Goal: Information Seeking & Learning: Learn about a topic

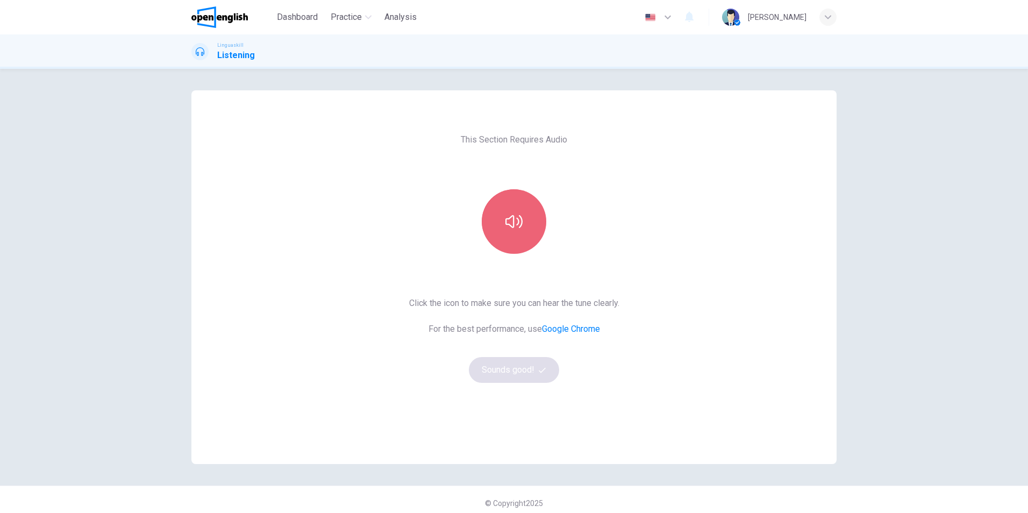
click at [514, 230] on button "button" at bounding box center [514, 221] width 64 height 64
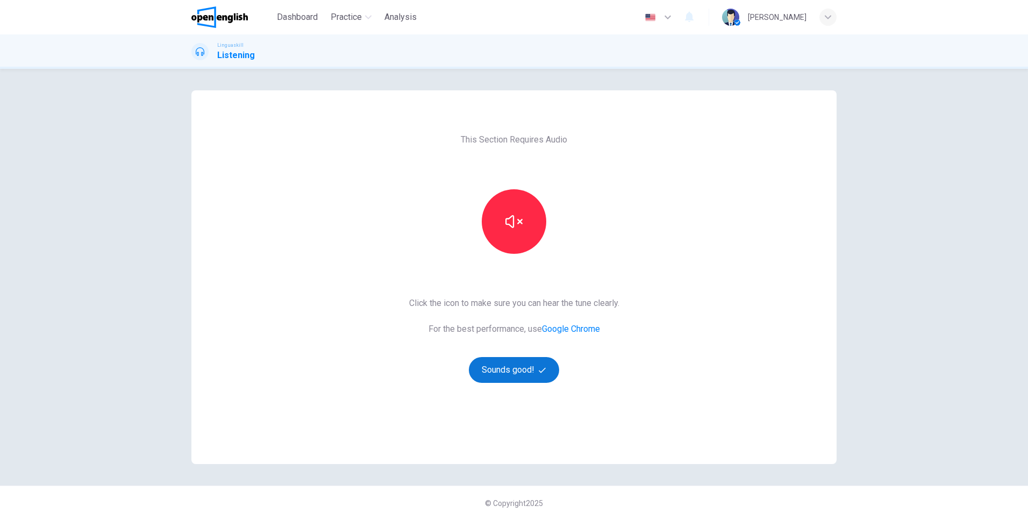
click at [512, 373] on button "Sounds good!" at bounding box center [514, 370] width 90 height 26
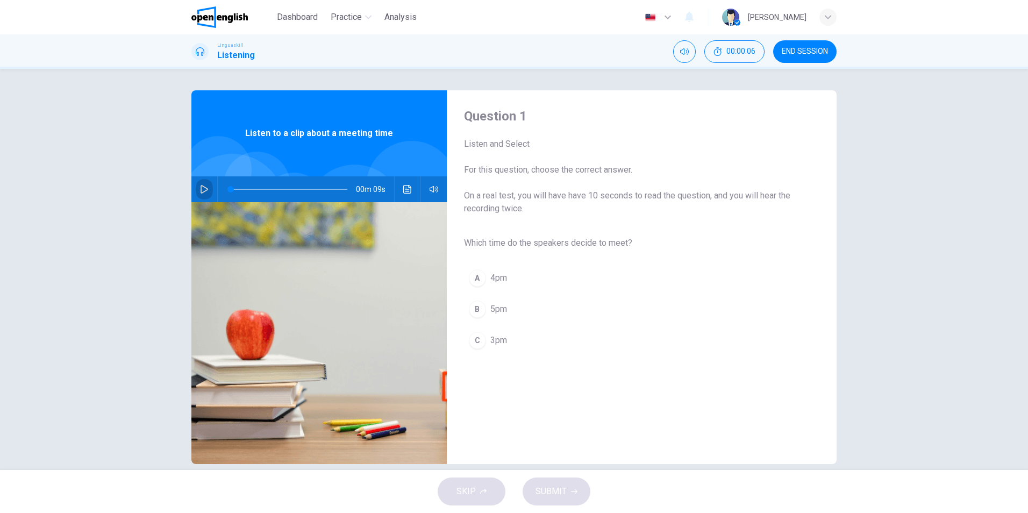
click at [200, 187] on icon "button" at bounding box center [204, 189] width 9 height 9
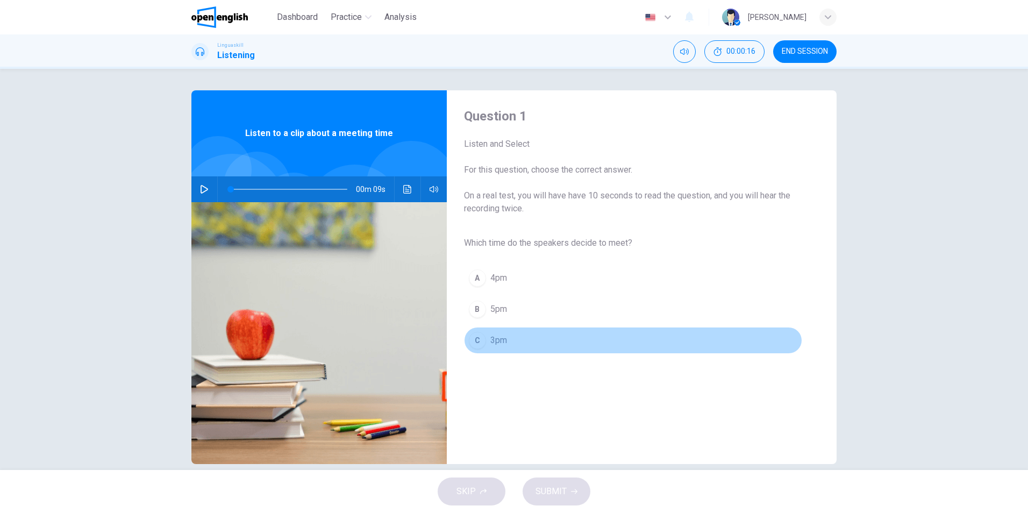
click at [476, 341] on div "C" at bounding box center [477, 340] width 17 height 17
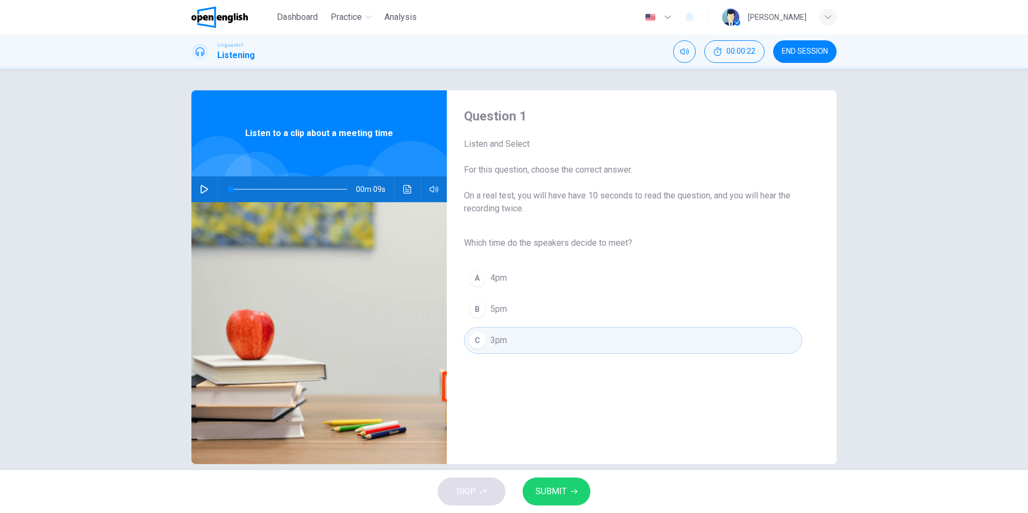
click at [560, 496] on span "SUBMIT" at bounding box center [550, 491] width 31 height 15
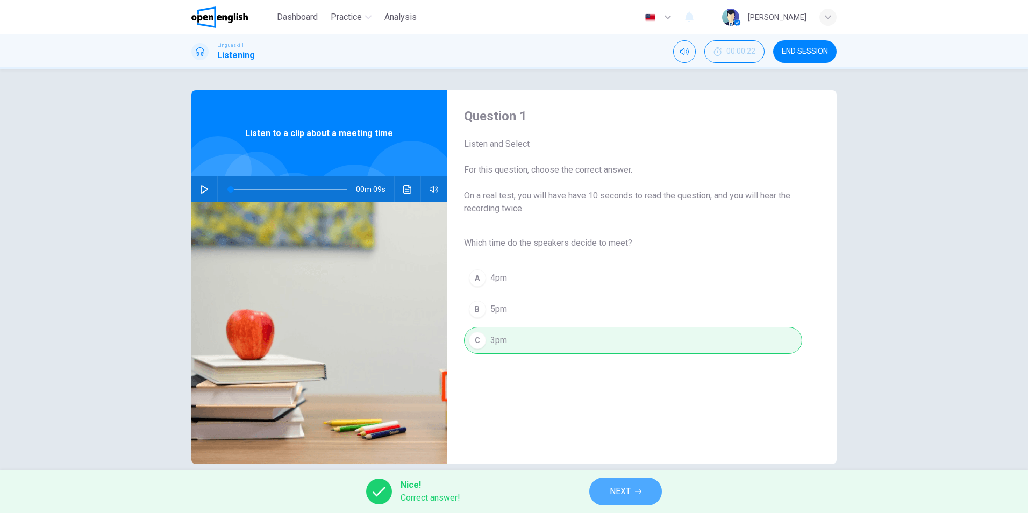
click at [614, 485] on span "NEXT" at bounding box center [620, 491] width 21 height 15
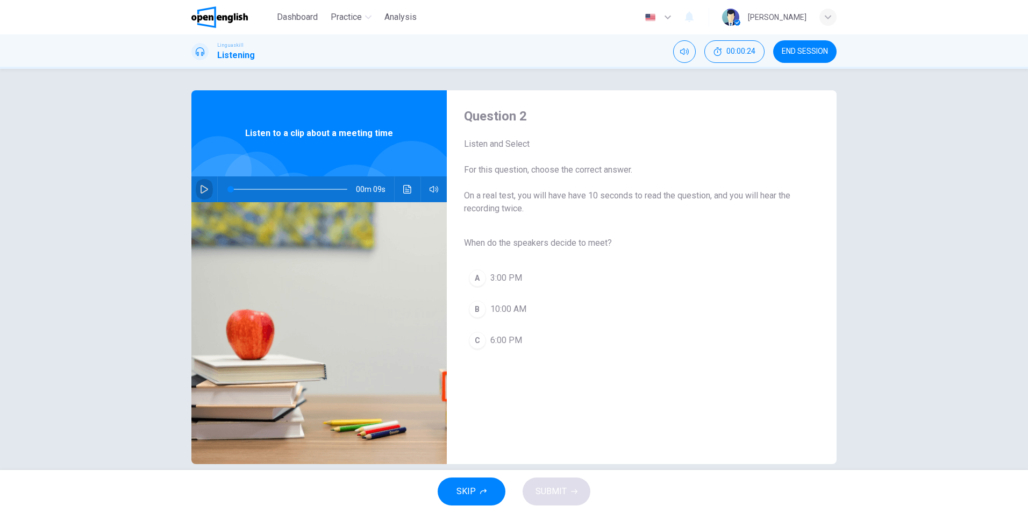
click at [203, 185] on icon "button" at bounding box center [204, 189] width 9 height 9
type input "*"
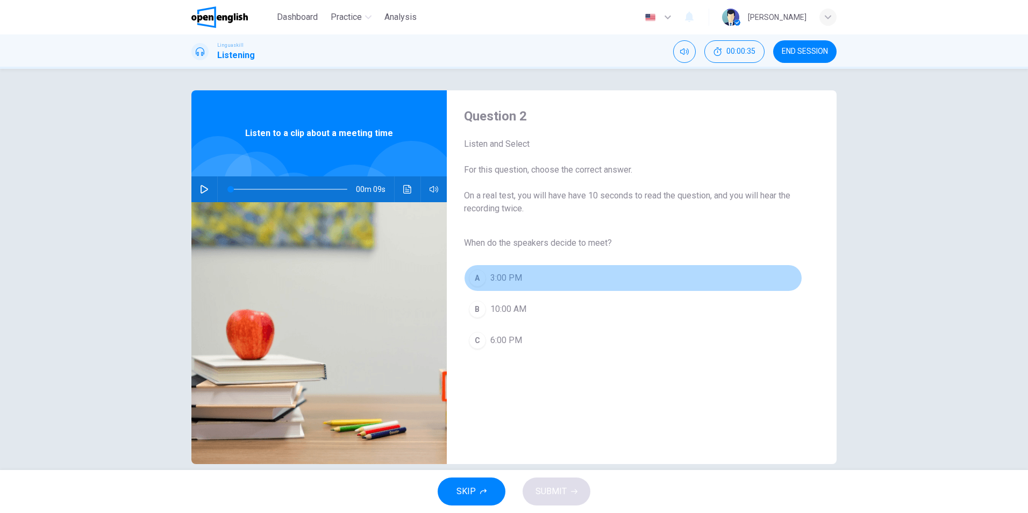
click at [475, 278] on div "A" at bounding box center [477, 277] width 17 height 17
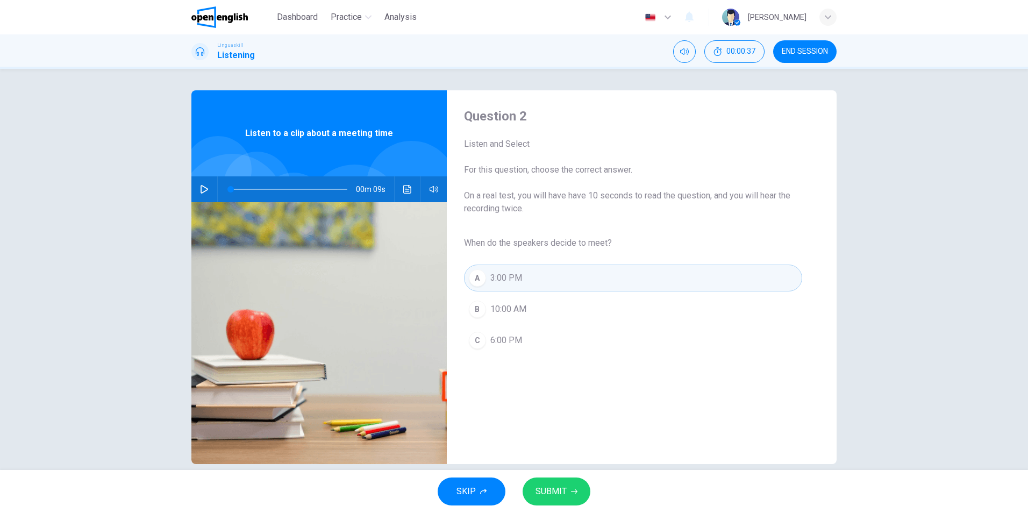
click at [575, 489] on icon "button" at bounding box center [574, 491] width 6 height 6
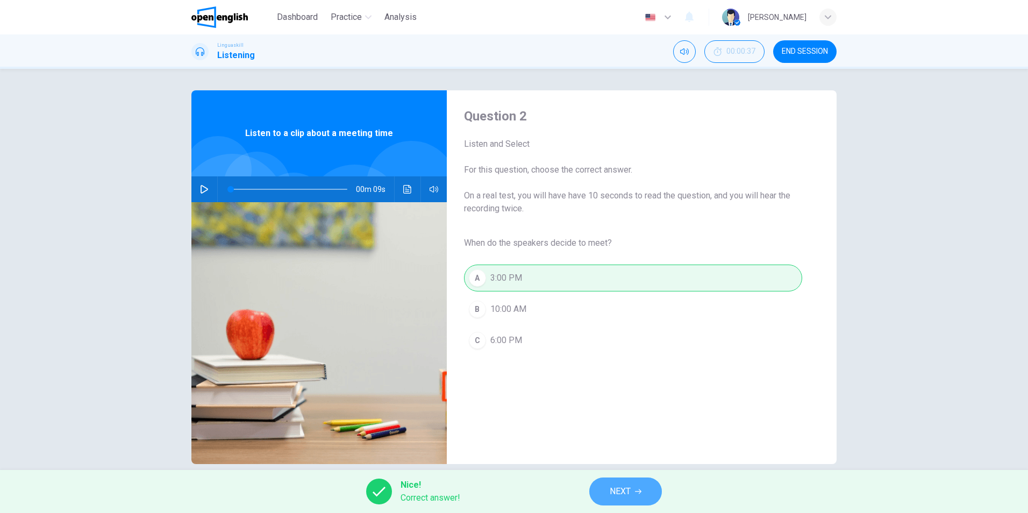
click at [625, 492] on span "NEXT" at bounding box center [620, 491] width 21 height 15
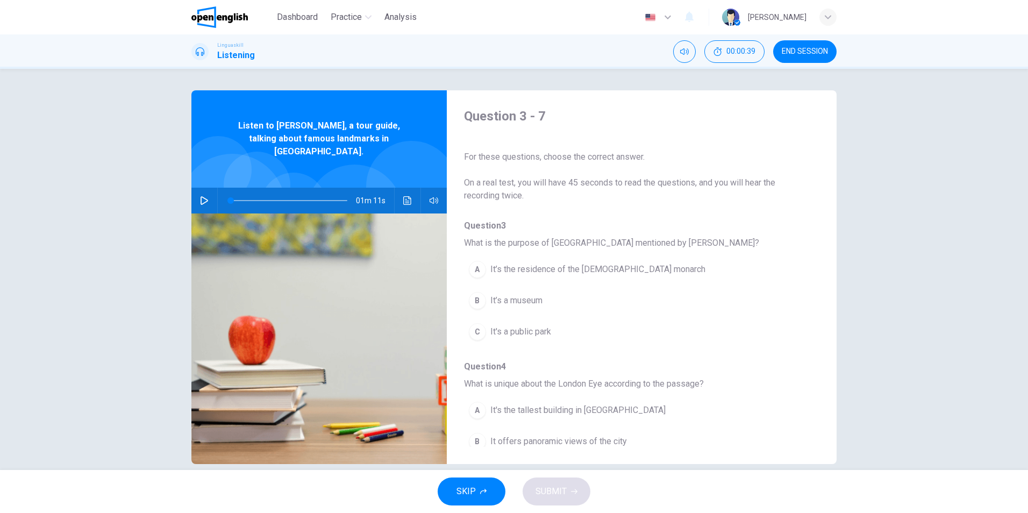
click at [205, 196] on icon "button" at bounding box center [204, 200] width 9 height 9
click at [408, 196] on icon "Click to see the audio transcription" at bounding box center [407, 200] width 9 height 9
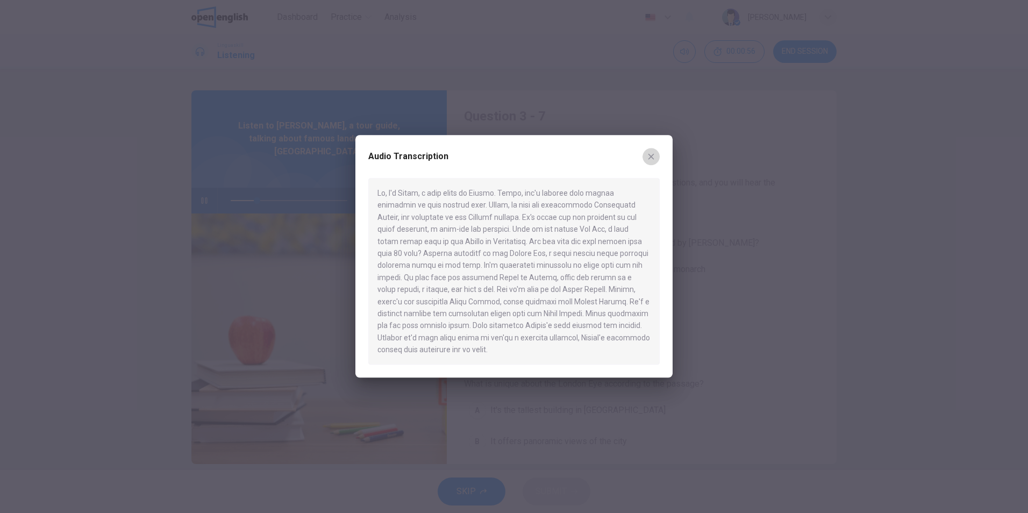
click at [651, 154] on icon "button" at bounding box center [651, 156] width 9 height 9
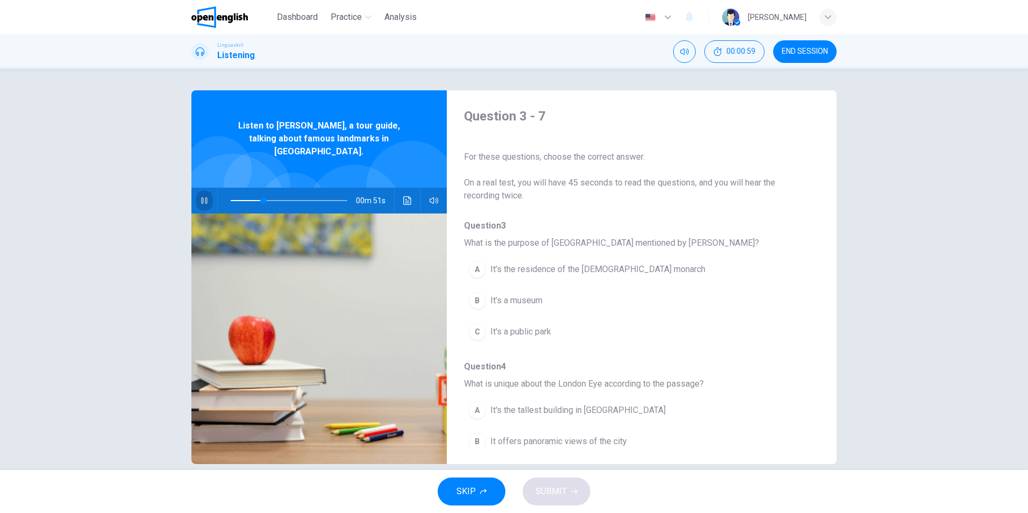
click at [204, 196] on icon "button" at bounding box center [204, 200] width 9 height 9
type input "**"
click at [813, 51] on span "END SESSION" at bounding box center [805, 51] width 46 height 9
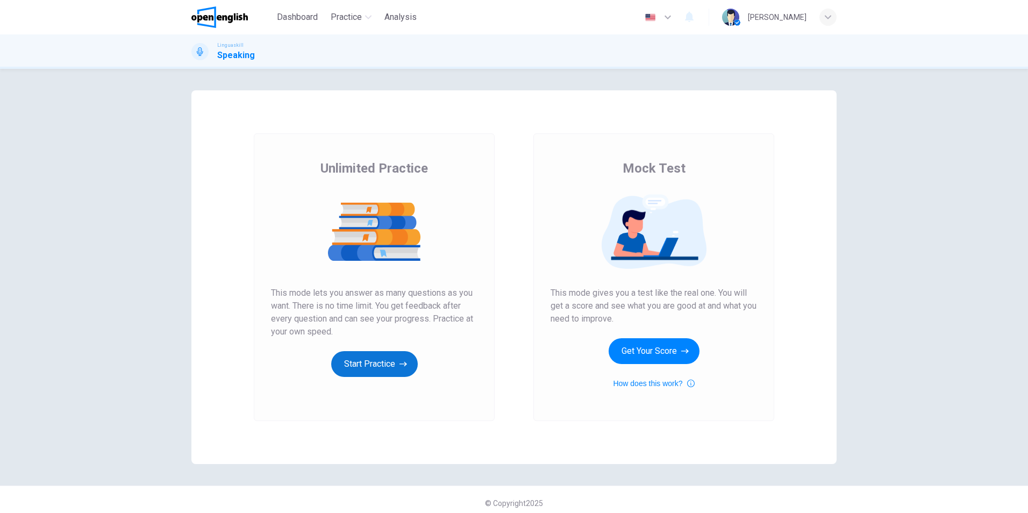
click at [369, 364] on button "Start Practice" at bounding box center [374, 364] width 87 height 26
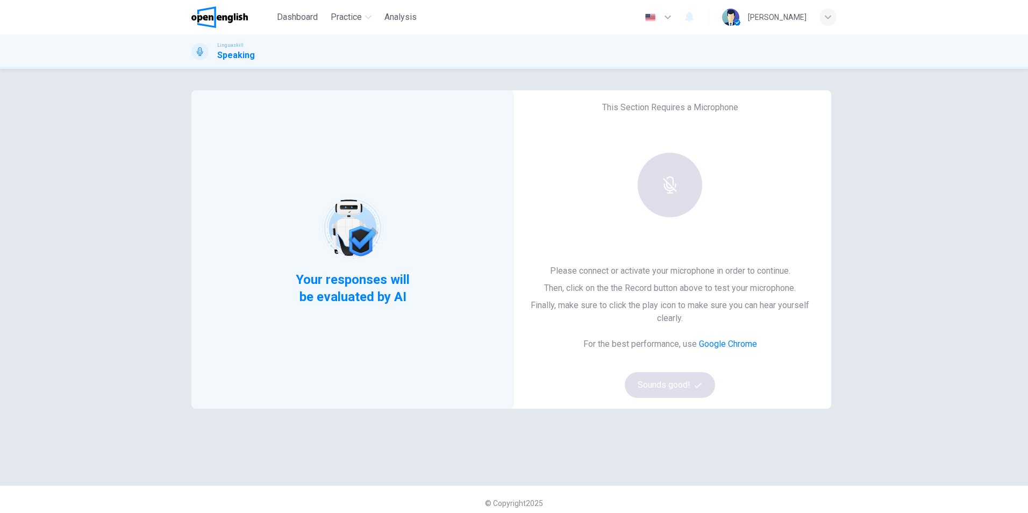
click at [671, 177] on div at bounding box center [670, 185] width 116 height 64
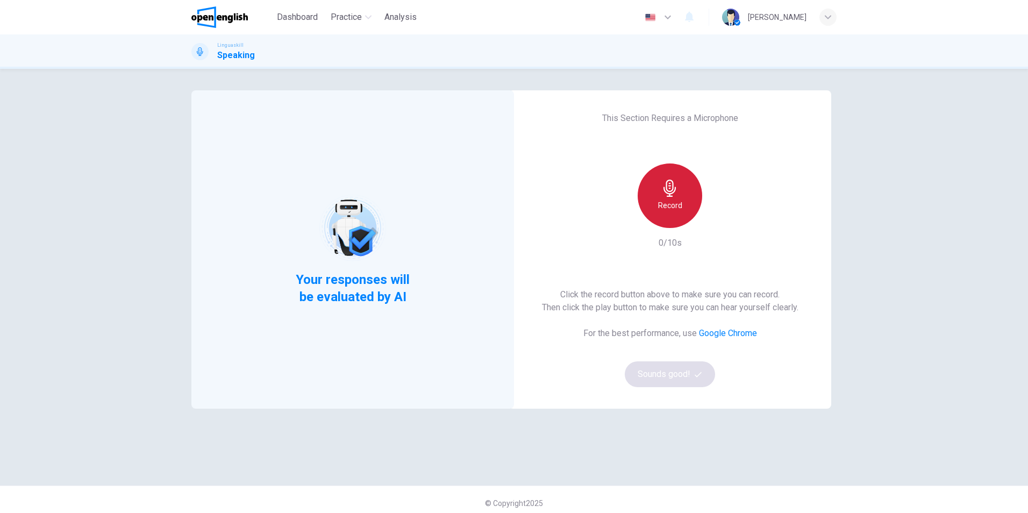
click at [670, 201] on h6 "Record" at bounding box center [670, 205] width 24 height 13
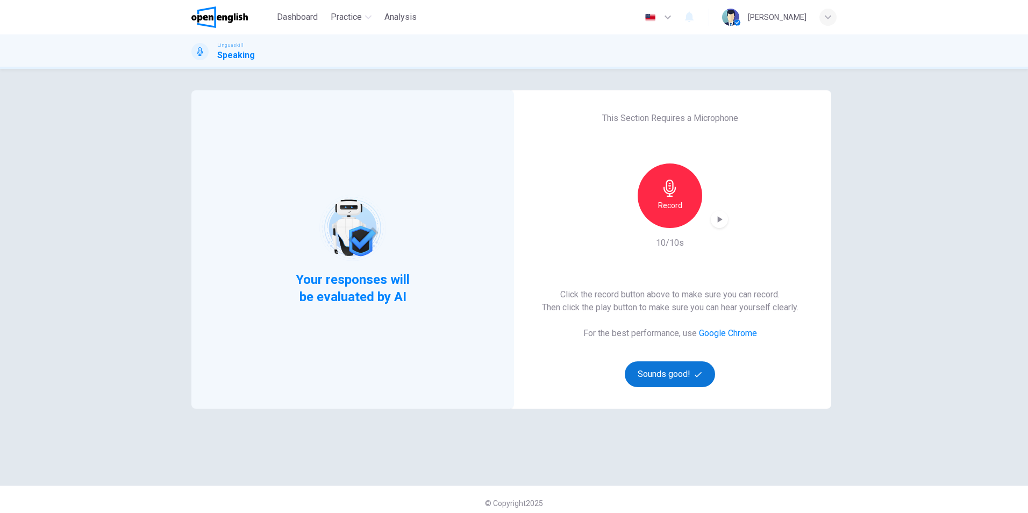
click at [672, 375] on button "Sounds good!" at bounding box center [670, 374] width 90 height 26
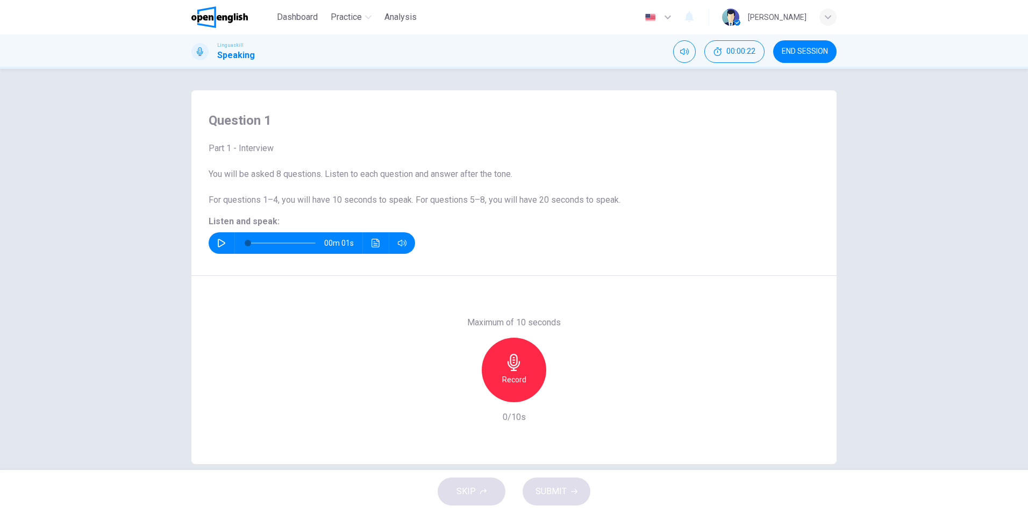
click at [218, 240] on icon "button" at bounding box center [221, 243] width 9 height 9
click at [524, 373] on div "Record" at bounding box center [514, 370] width 64 height 64
click at [514, 371] on div "Stop" at bounding box center [514, 370] width 64 height 64
click at [563, 486] on span "SUBMIT" at bounding box center [550, 491] width 31 height 15
click at [558, 393] on icon "button" at bounding box center [563, 393] width 11 height 11
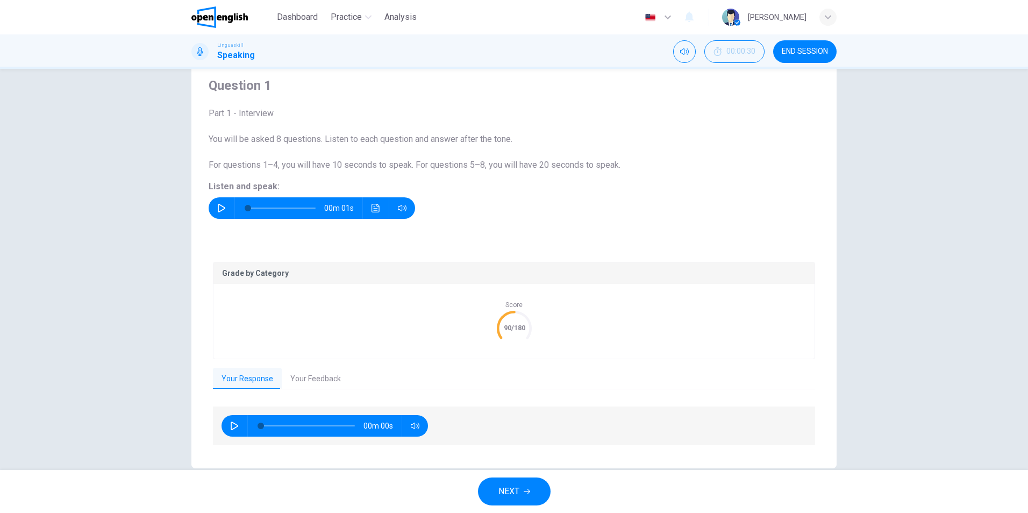
scroll to position [54, 0]
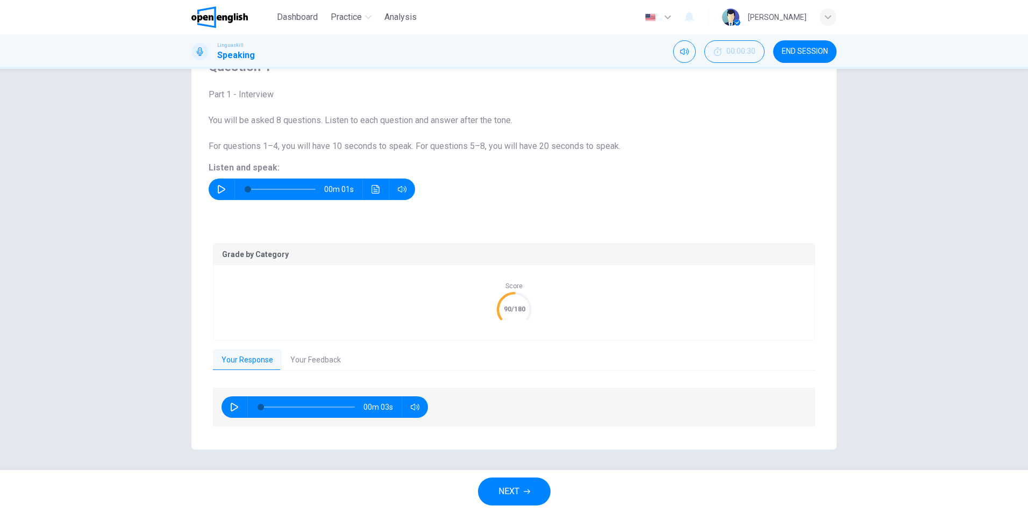
click at [529, 499] on button "NEXT" at bounding box center [514, 491] width 73 height 28
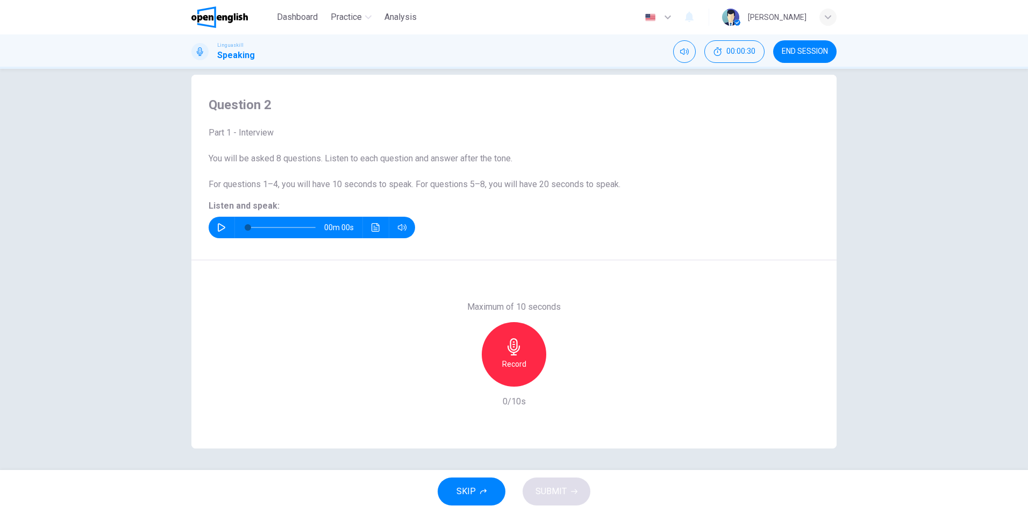
scroll to position [16, 0]
click at [218, 224] on icon "button" at bounding box center [221, 227] width 9 height 9
click at [517, 353] on icon "button" at bounding box center [513, 346] width 17 height 17
click at [520, 361] on div "Stop" at bounding box center [514, 354] width 64 height 64
click at [560, 491] on span "SUBMIT" at bounding box center [550, 491] width 31 height 15
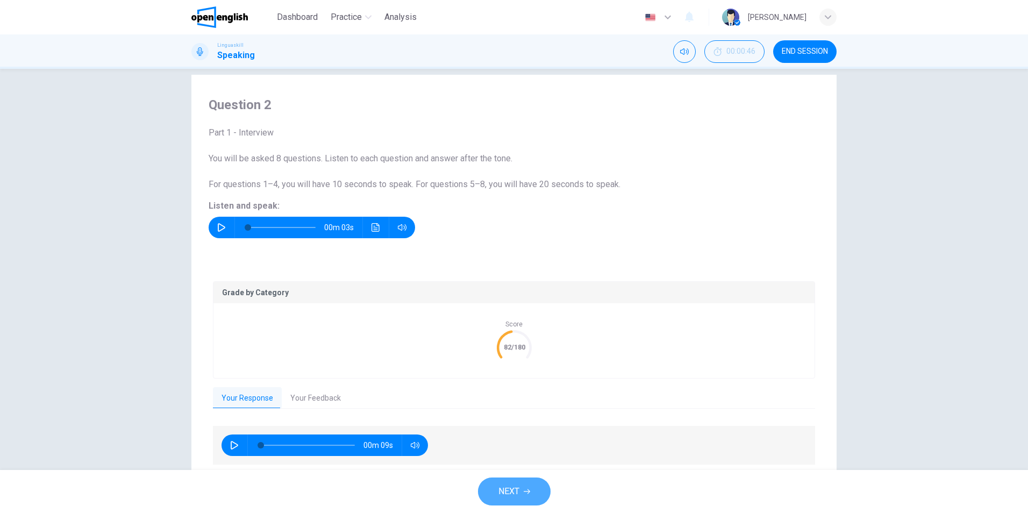
click at [515, 484] on span "NEXT" at bounding box center [508, 491] width 21 height 15
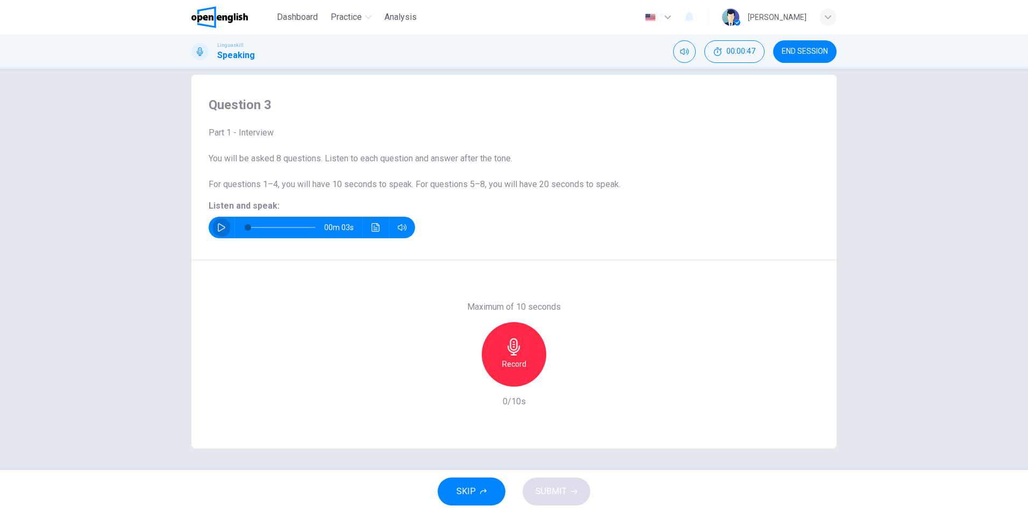
click at [222, 225] on icon "button" at bounding box center [221, 227] width 9 height 9
click at [525, 359] on div "Record" at bounding box center [514, 354] width 64 height 64
click at [506, 357] on h6 "Stop" at bounding box center [514, 363] width 16 height 13
click at [568, 493] on button "SUBMIT" at bounding box center [556, 491] width 68 height 28
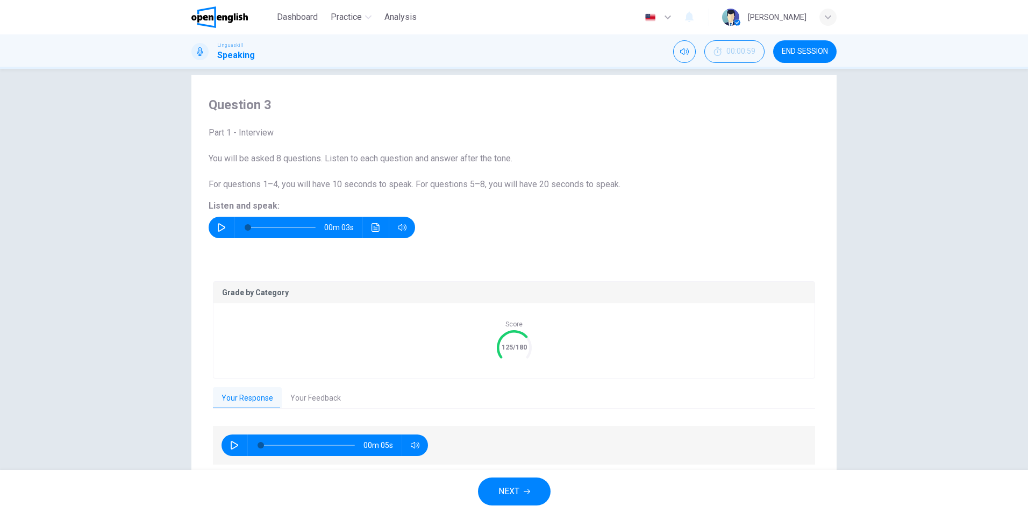
click at [299, 397] on button "Your Feedback" at bounding box center [316, 398] width 68 height 23
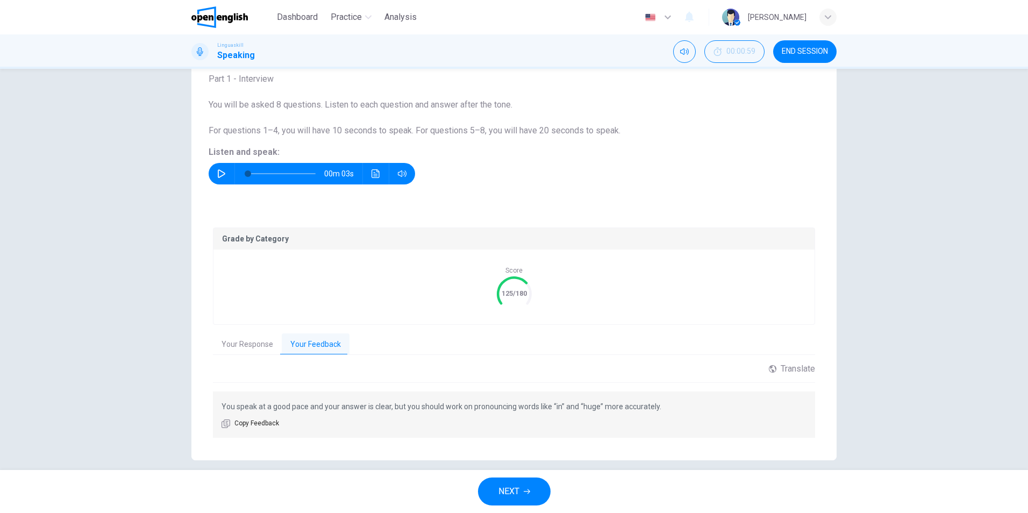
scroll to position [81, 0]
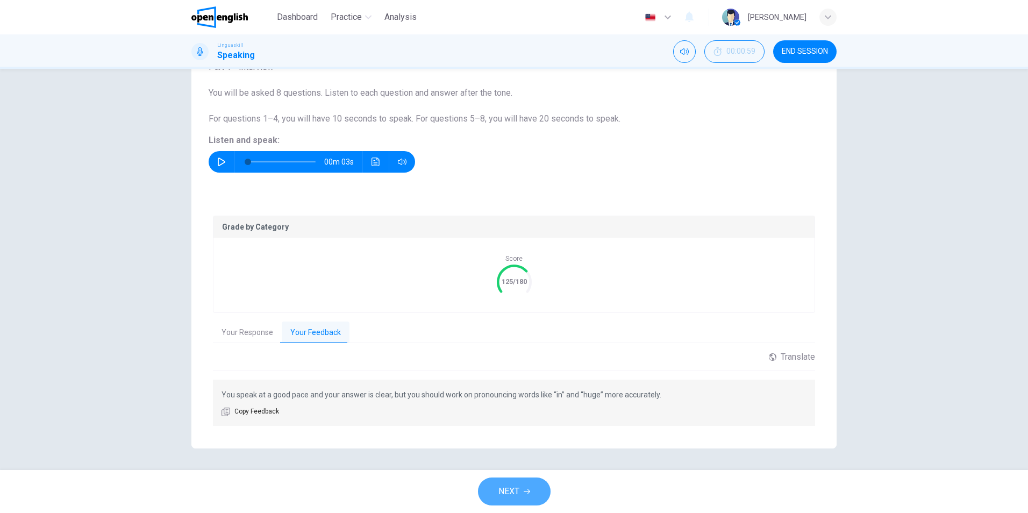
click at [527, 492] on icon "button" at bounding box center [527, 491] width 6 height 6
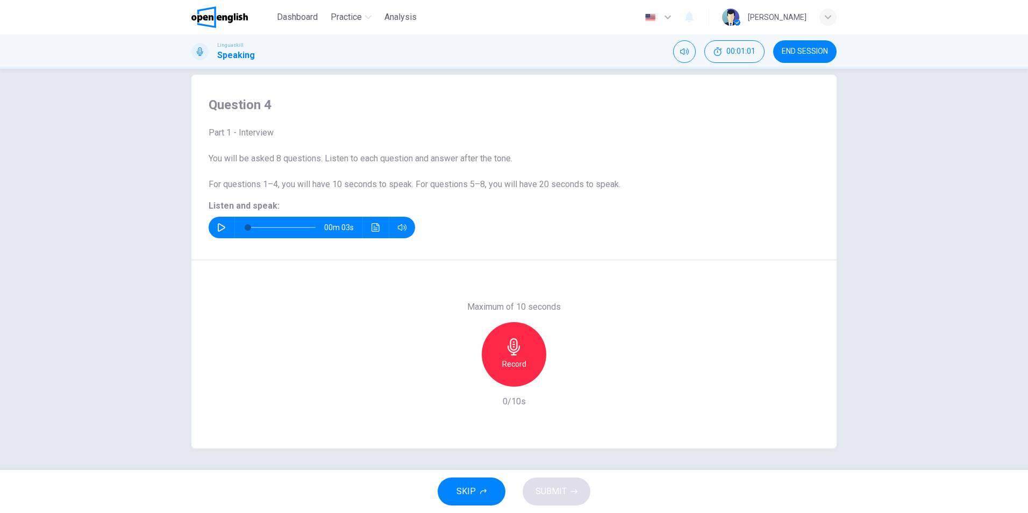
click at [219, 223] on icon "button" at bounding box center [221, 227] width 9 height 9
click at [513, 353] on icon "button" at bounding box center [513, 346] width 17 height 17
click at [529, 355] on div "Stop" at bounding box center [514, 354] width 64 height 64
click at [560, 488] on span "SUBMIT" at bounding box center [550, 491] width 31 height 15
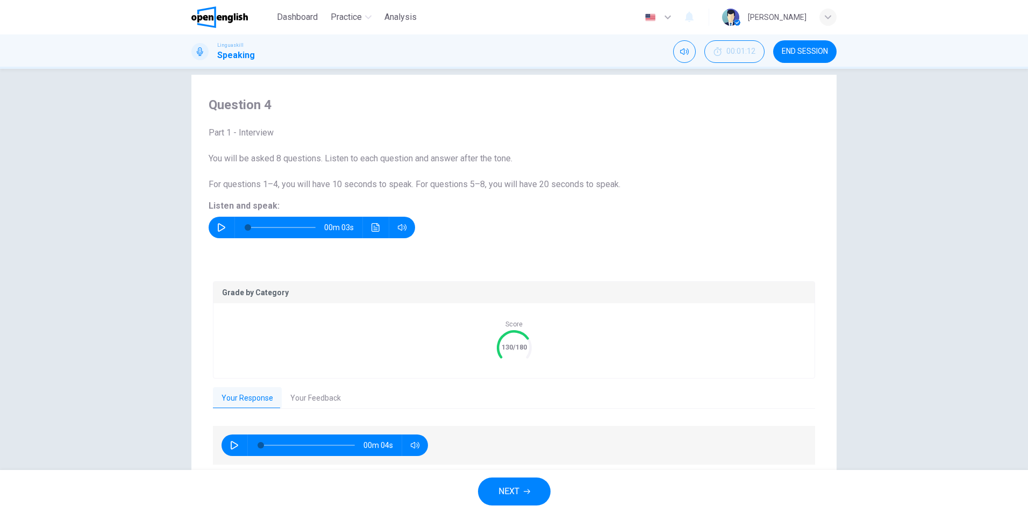
click at [322, 403] on button "Your Feedback" at bounding box center [316, 398] width 68 height 23
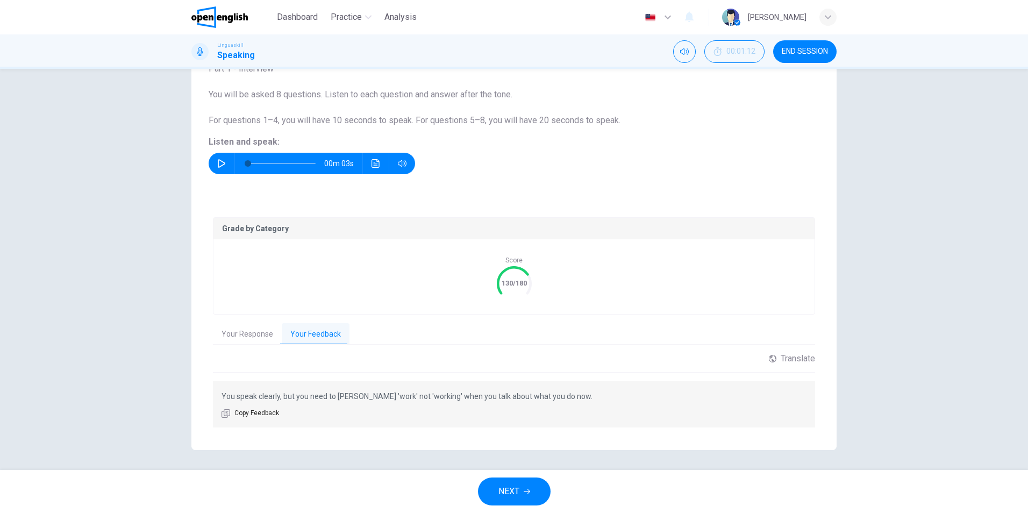
scroll to position [81, 0]
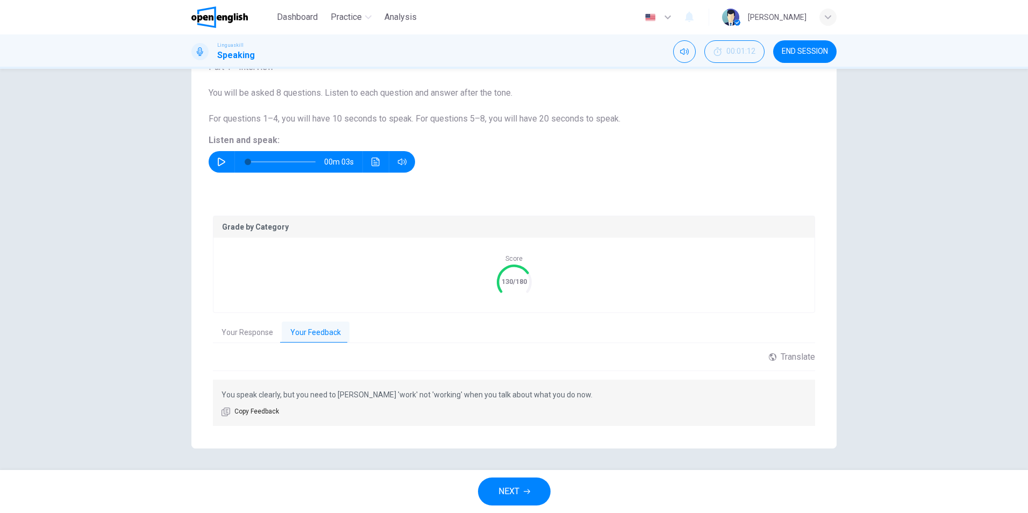
click at [515, 491] on span "NEXT" at bounding box center [508, 491] width 21 height 15
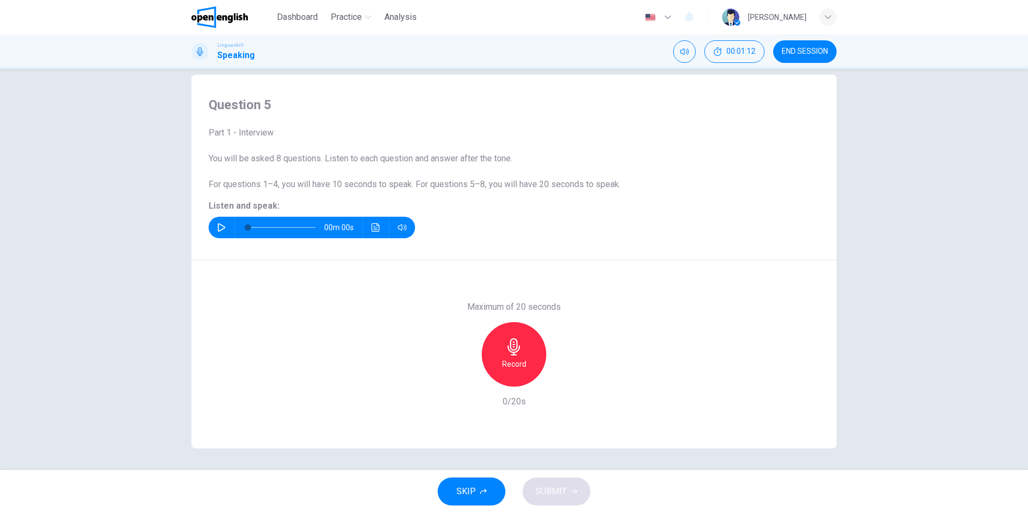
scroll to position [16, 0]
click at [221, 221] on button "button" at bounding box center [221, 227] width 17 height 21
click at [512, 354] on icon "button" at bounding box center [513, 346] width 17 height 17
click at [512, 345] on icon "button" at bounding box center [513, 346] width 17 height 17
click at [564, 500] on button "SUBMIT" at bounding box center [556, 491] width 68 height 28
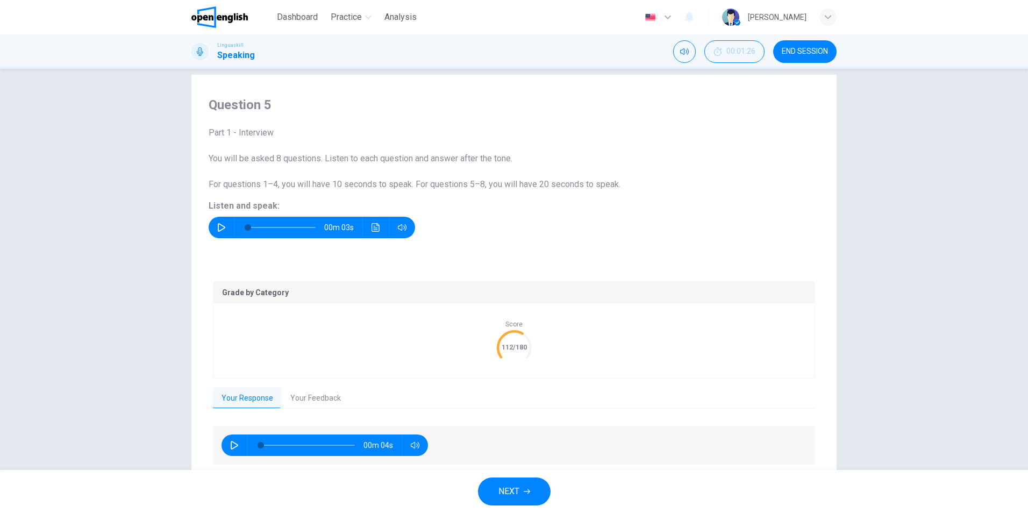
click at [311, 395] on button "Your Feedback" at bounding box center [316, 398] width 68 height 23
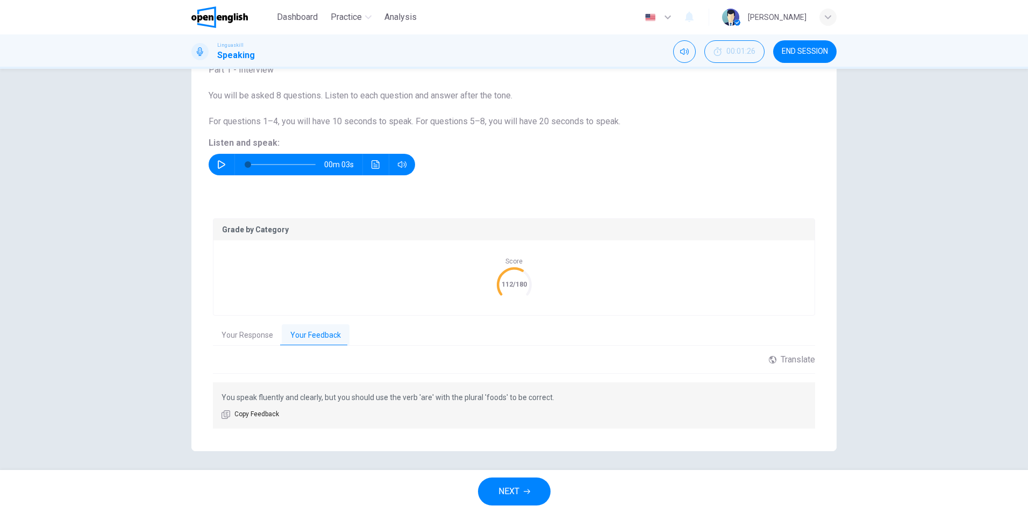
scroll to position [81, 0]
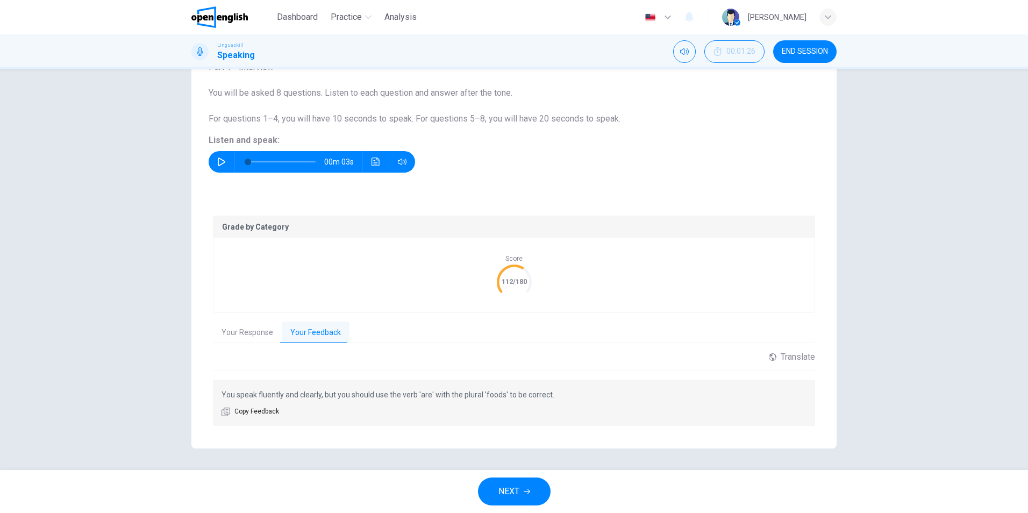
click at [519, 491] on span "NEXT" at bounding box center [508, 491] width 21 height 15
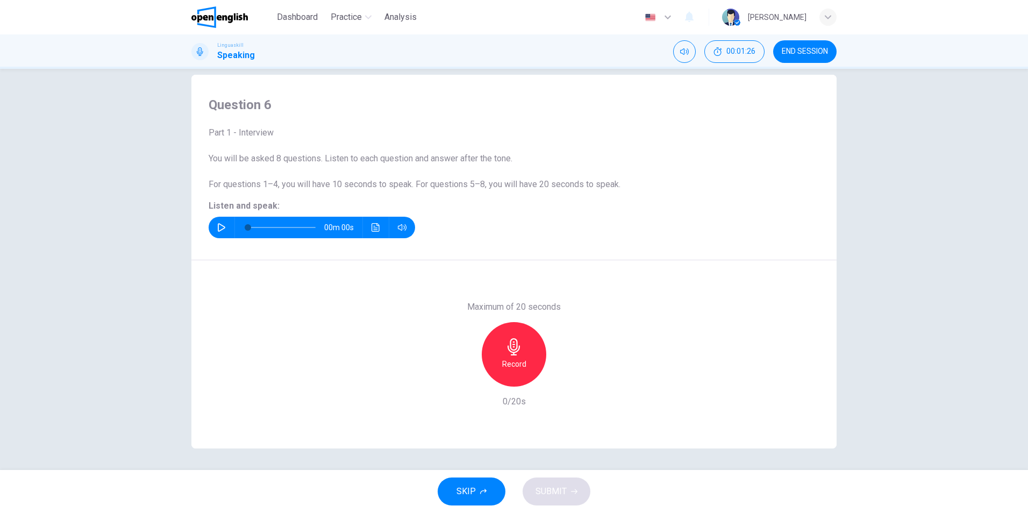
scroll to position [16, 0]
click at [214, 227] on button "button" at bounding box center [221, 227] width 17 height 21
click at [515, 363] on h6 "Record" at bounding box center [514, 363] width 24 height 13
click at [515, 352] on icon "button" at bounding box center [513, 346] width 17 height 17
click at [556, 492] on span "SUBMIT" at bounding box center [550, 491] width 31 height 15
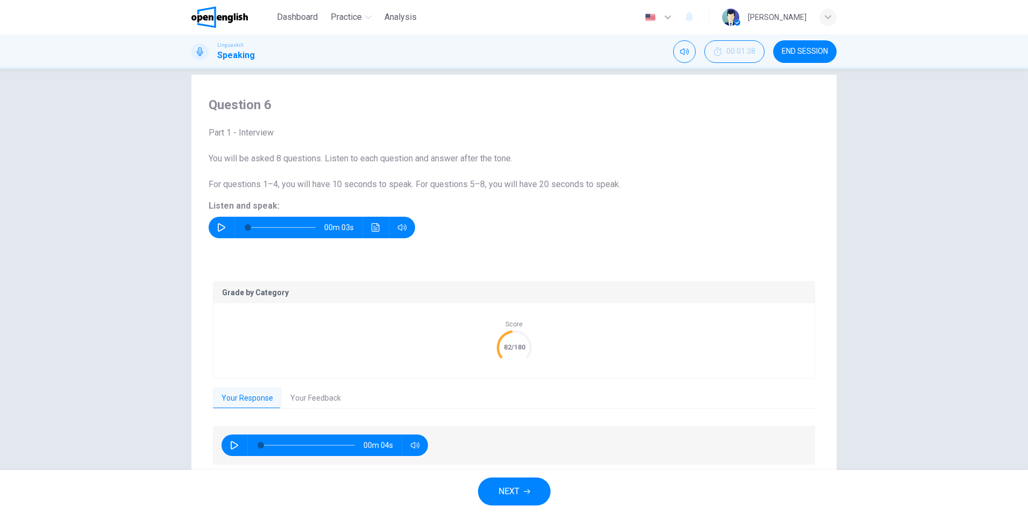
scroll to position [55, 0]
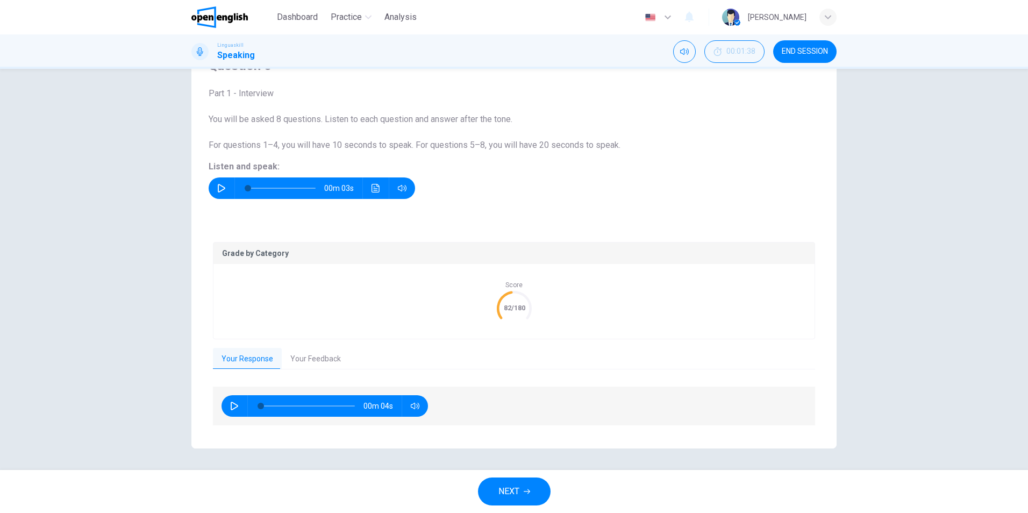
click at [306, 359] on button "Your Feedback" at bounding box center [316, 359] width 68 height 23
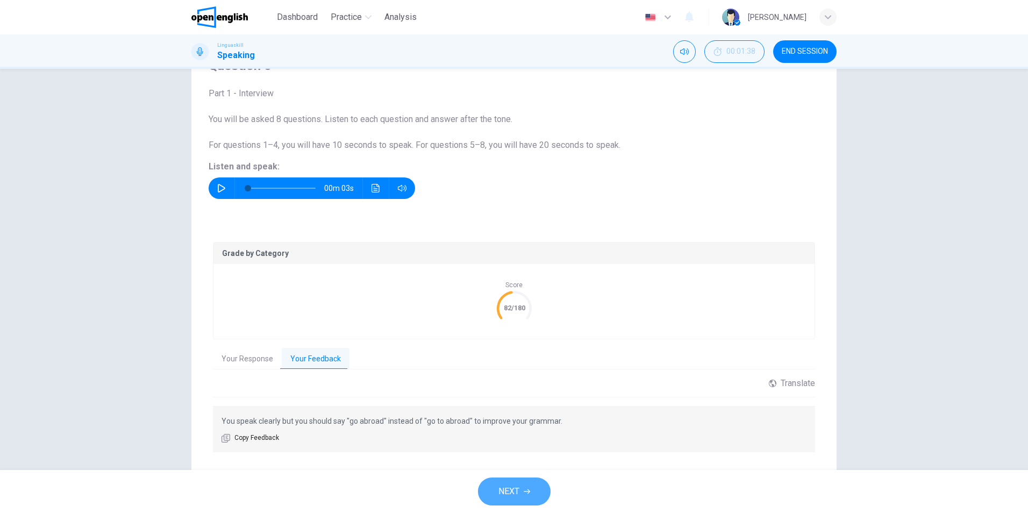
click at [513, 493] on span "NEXT" at bounding box center [508, 491] width 21 height 15
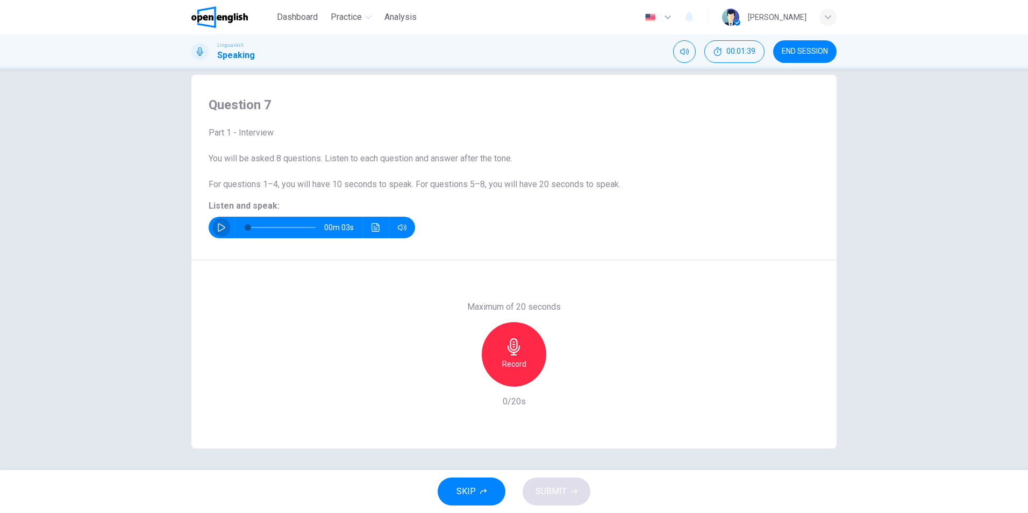
click at [219, 221] on button "button" at bounding box center [221, 227] width 17 height 21
click at [520, 359] on h6 "Record" at bounding box center [514, 363] width 24 height 13
click at [527, 359] on div "Stop" at bounding box center [514, 354] width 64 height 64
click at [556, 490] on span "SUBMIT" at bounding box center [550, 491] width 31 height 15
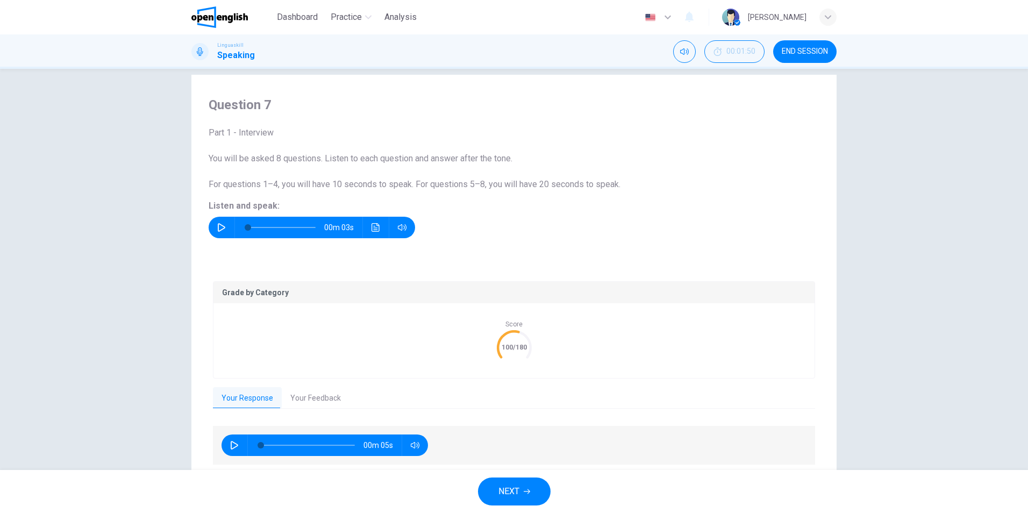
click at [309, 392] on button "Your Feedback" at bounding box center [316, 398] width 68 height 23
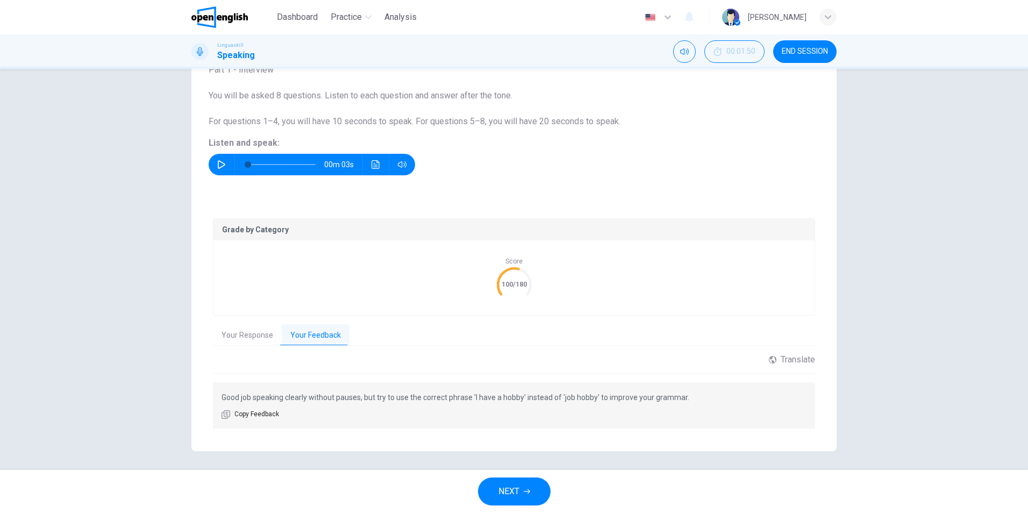
scroll to position [81, 0]
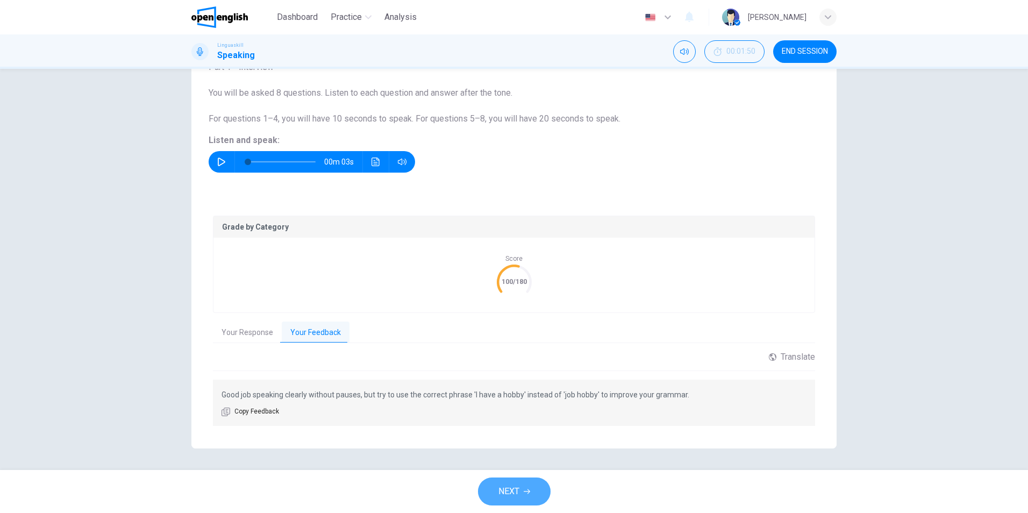
click at [517, 489] on span "NEXT" at bounding box center [508, 491] width 21 height 15
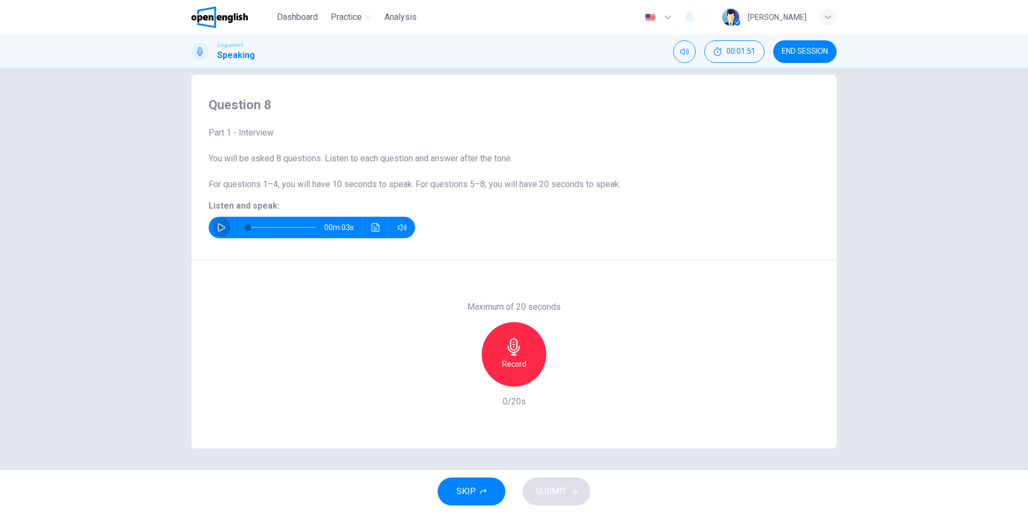
click at [217, 224] on icon "button" at bounding box center [221, 227] width 9 height 9
type input "*"
click at [519, 354] on icon "button" at bounding box center [513, 346] width 17 height 17
click at [550, 485] on span "SUBMIT" at bounding box center [550, 491] width 31 height 15
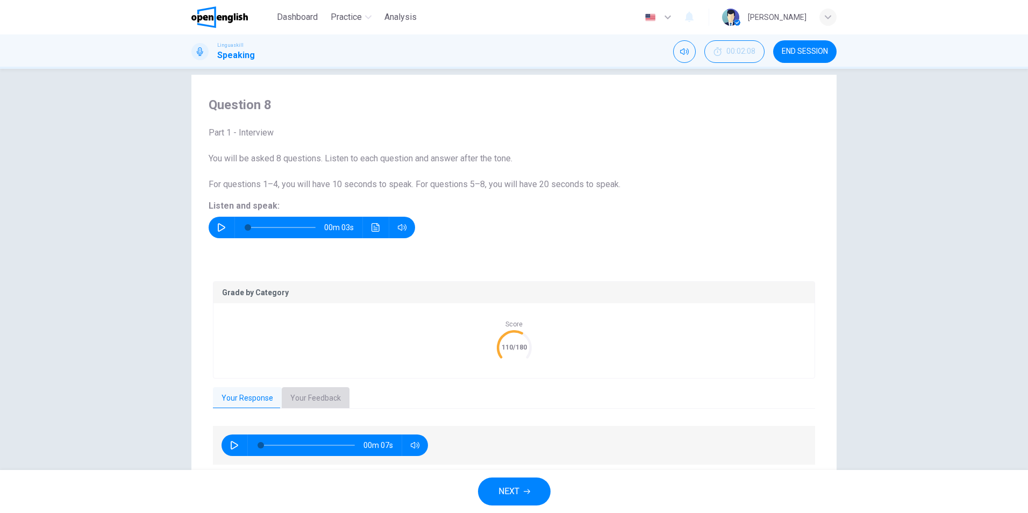
click at [310, 394] on button "Your Feedback" at bounding box center [316, 398] width 68 height 23
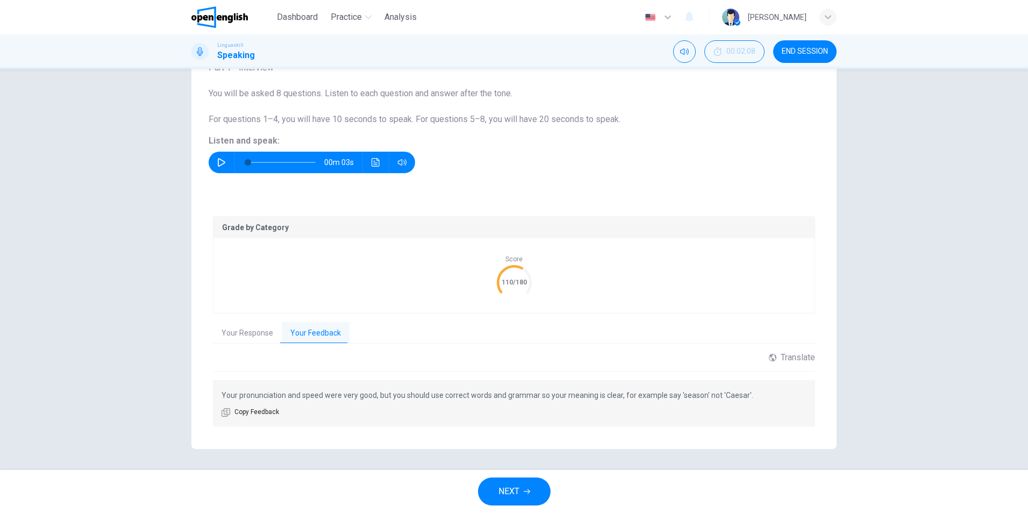
scroll to position [81, 0]
click at [527, 496] on button "NEXT" at bounding box center [514, 491] width 73 height 28
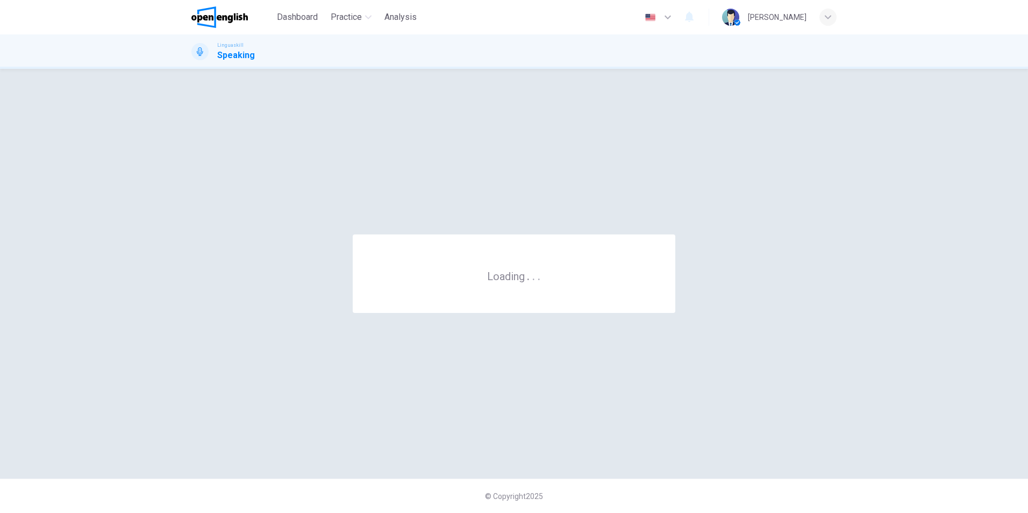
scroll to position [0, 0]
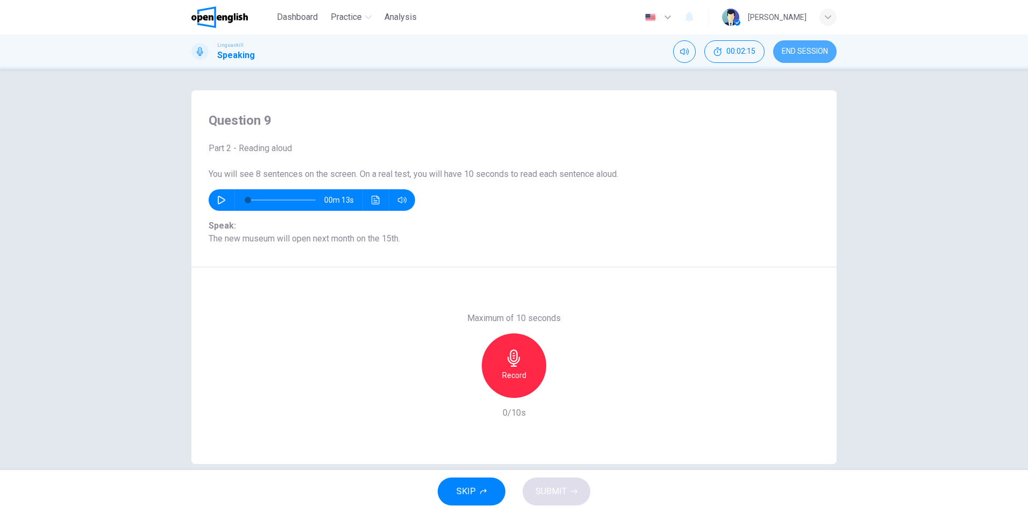
click at [811, 48] on span "END SESSION" at bounding box center [805, 51] width 46 height 9
